Goal: Check status: Check status

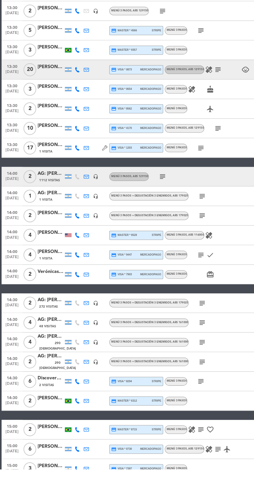
scroll to position [217, 0]
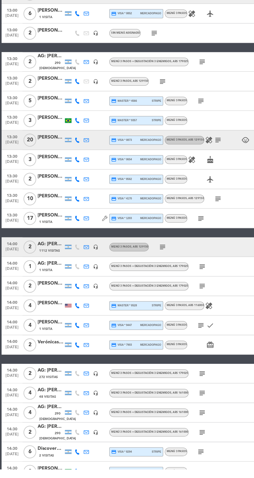
click at [161, 333] on icon "subject" at bounding box center [160, 332] width 6 height 6
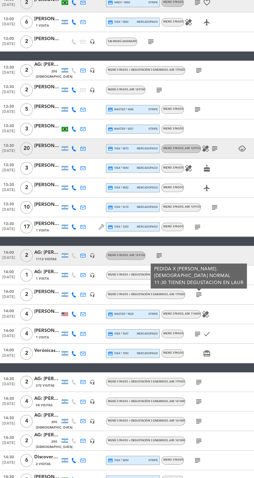
scroll to position [33, 0]
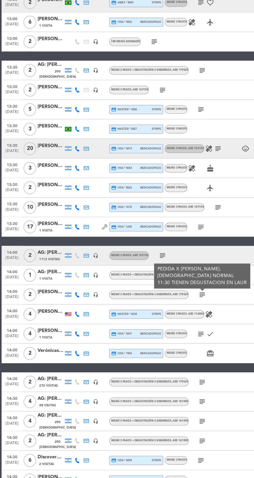
click at [165, 345] on icon "healing" at bounding box center [166, 348] width 6 height 6
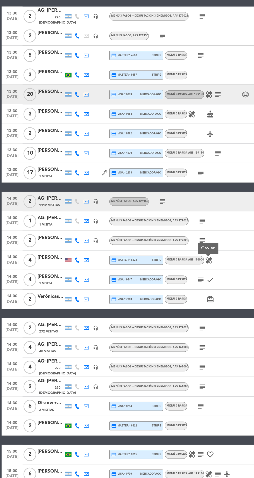
scroll to position [273, 0]
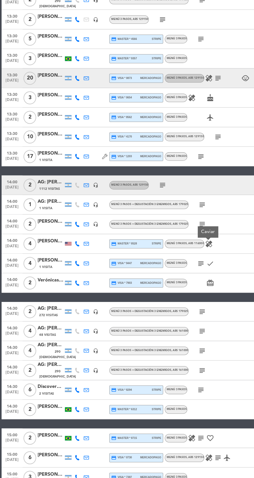
click at [159, 304] on icon "subject" at bounding box center [159, 307] width 6 height 6
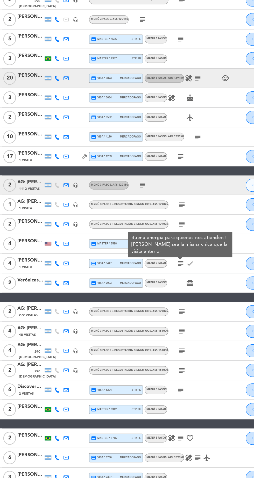
click at [24, 403] on span "6" at bounding box center [24, 408] width 10 height 10
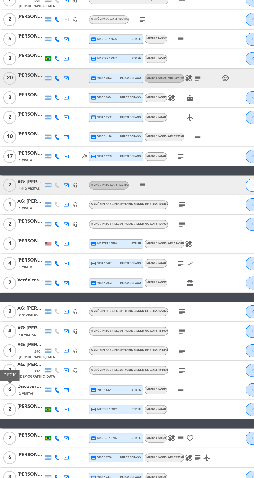
click at [160, 343] on icon "subject" at bounding box center [160, 346] width 6 height 6
click at [161, 358] on icon "subject" at bounding box center [160, 361] width 6 height 6
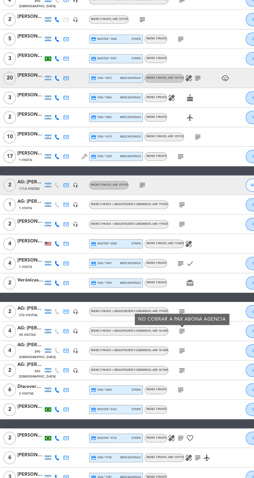
click at [161, 374] on icon "subject" at bounding box center [160, 377] width 6 height 6
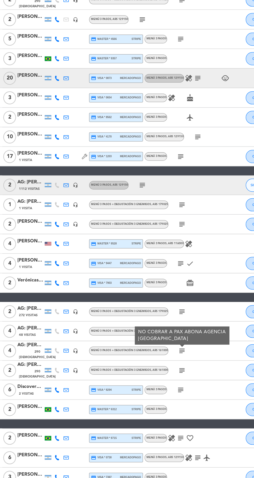
click at [162, 389] on icon "subject" at bounding box center [160, 392] width 6 height 6
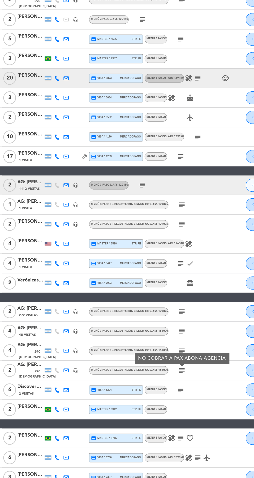
click at [160, 405] on icon "subject" at bounding box center [159, 408] width 6 height 6
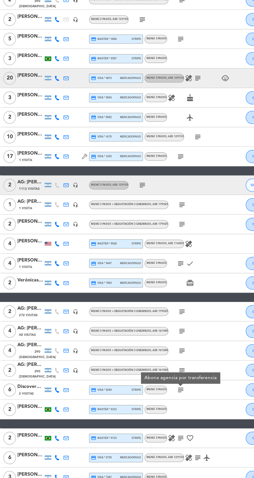
click at [150, 443] on icon "healing" at bounding box center [152, 446] width 6 height 6
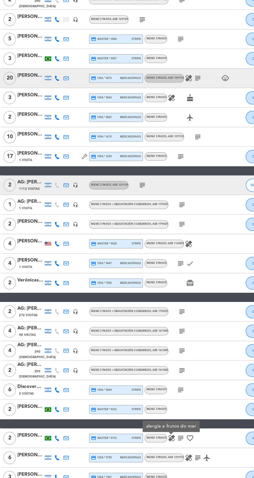
click at [165, 459] on icon "healing" at bounding box center [166, 462] width 6 height 6
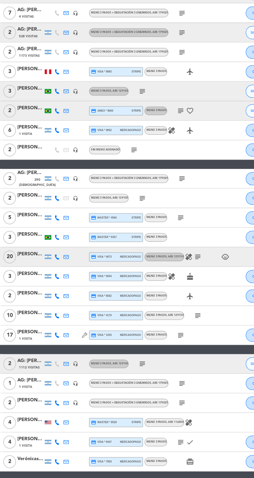
scroll to position [89, 0]
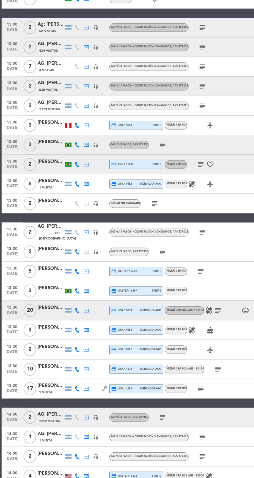
click at [153, 357] on icon "healing" at bounding box center [152, 360] width 6 height 6
